Goal: Download file/media

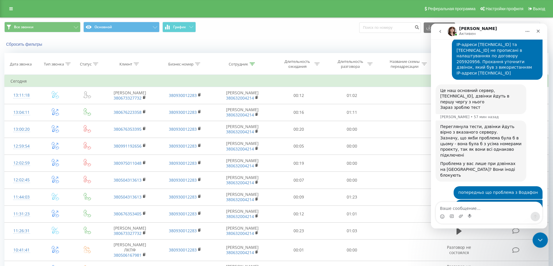
click at [541, 241] on icon "Закрыть службу сообщений Intercom" at bounding box center [539, 238] width 7 height 7
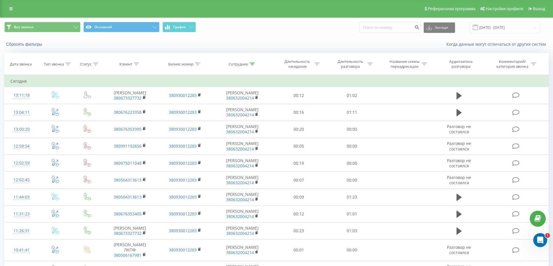
scroll to position [758, 0]
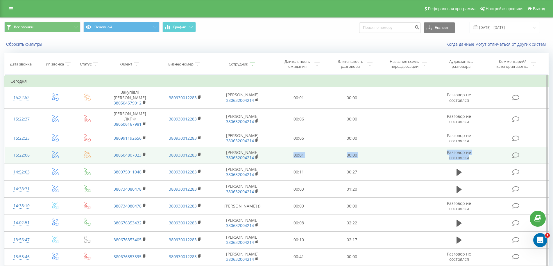
drag, startPoint x: 6, startPoint y: 92, endPoint x: 475, endPoint y: 165, distance: 474.5
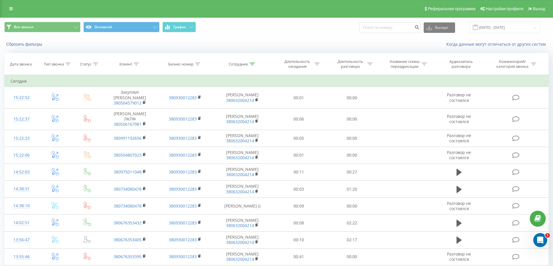
click at [351, 44] on div "Когда данные могут отличаться от других систем" at bounding box center [379, 44] width 345 height 6
click at [444, 31] on button "Экспорт" at bounding box center [439, 27] width 31 height 10
click at [442, 39] on div ".csv" at bounding box center [439, 38] width 31 height 10
click at [444, 27] on button "Экспорт" at bounding box center [439, 27] width 31 height 10
click at [437, 58] on span ".xlsx" at bounding box center [432, 59] width 8 height 6
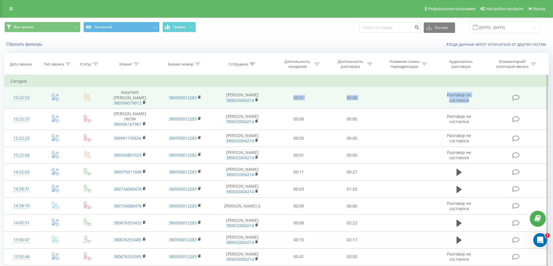
drag, startPoint x: 6, startPoint y: 94, endPoint x: 469, endPoint y: 100, distance: 463.1
click at [469, 100] on tr "15:22:52 Закупівлі [PERSON_NAME] 380504579012 380930012283 [PERSON_NAME] 380632…" at bounding box center [277, 97] width 544 height 21
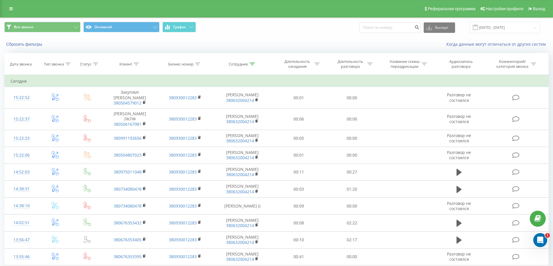
click at [282, 37] on div "Все звонки Основной График Экспорт .csv .xls .xlsx [DATE] - [DATE]" at bounding box center [276, 27] width 552 height 19
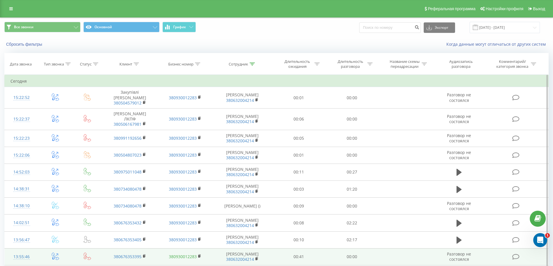
scroll to position [178, 0]
